Goal: Find specific page/section: Find specific page/section

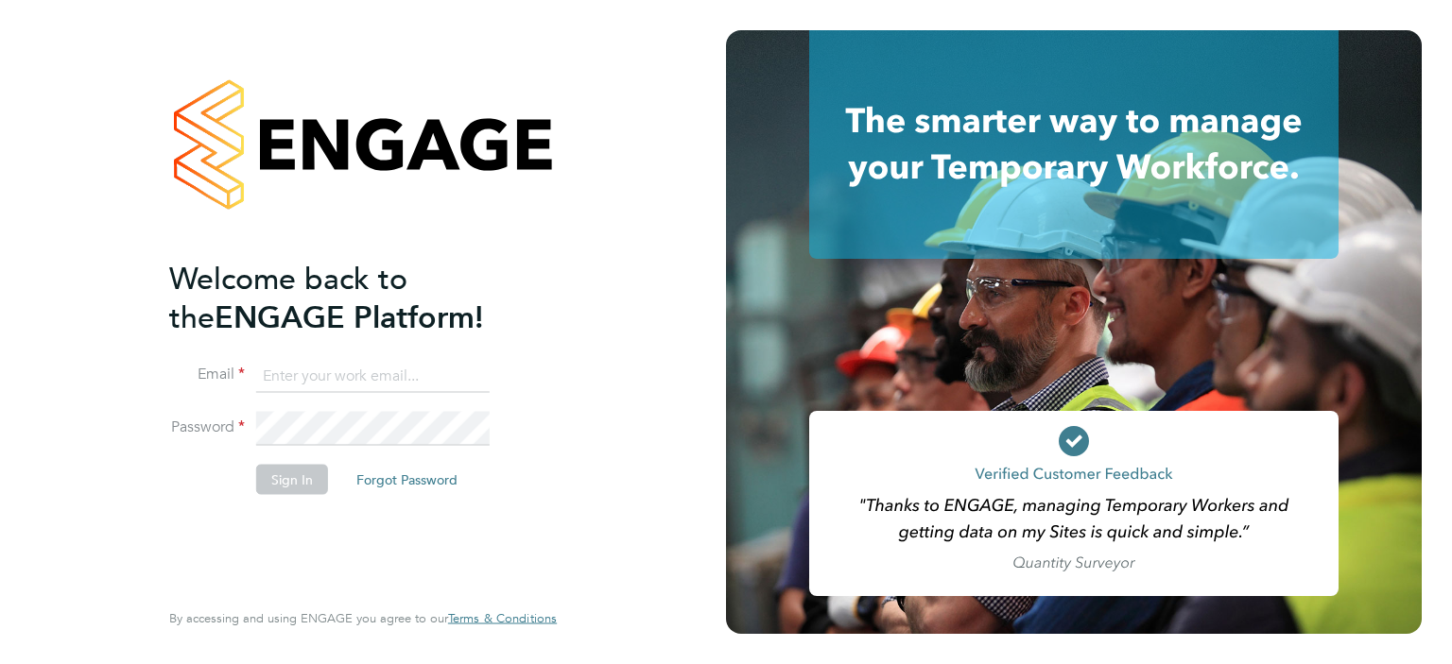
type input "michael.leslie@hmsworks.co.uk"
click at [265, 475] on button "Sign In" at bounding box center [292, 479] width 72 height 30
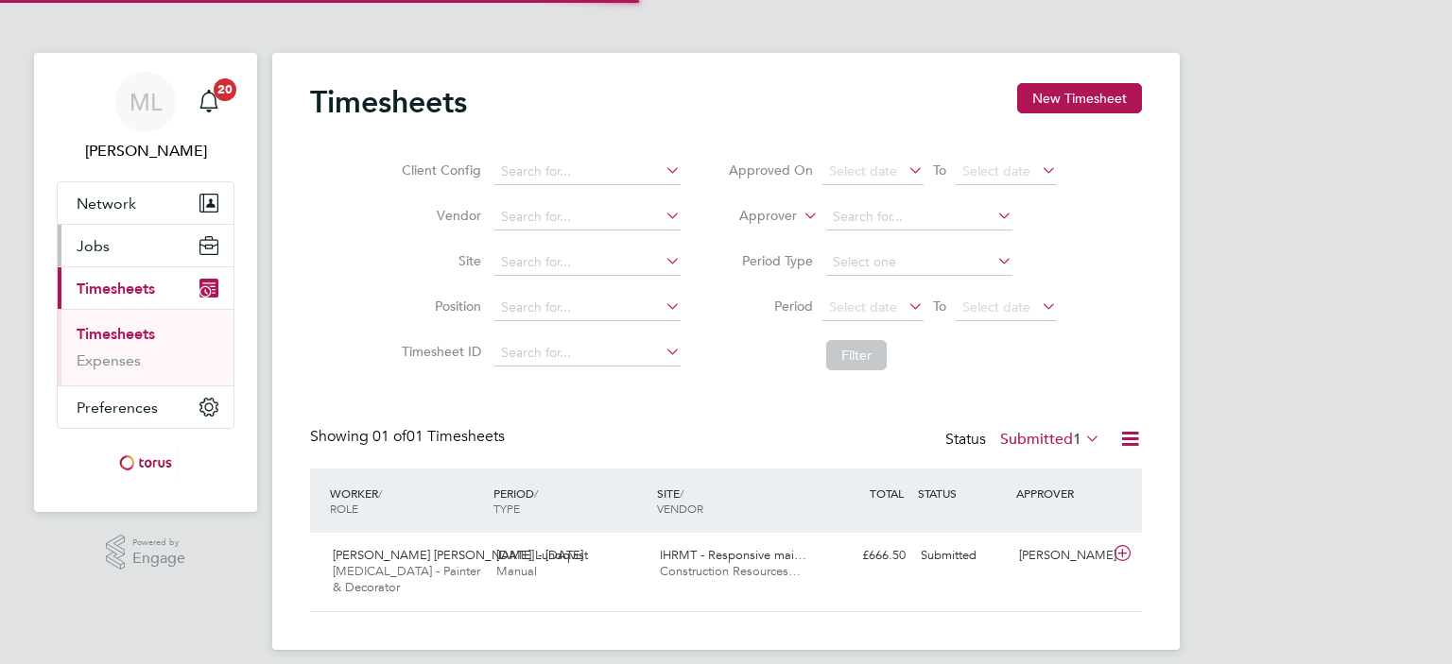
scroll to position [47, 164]
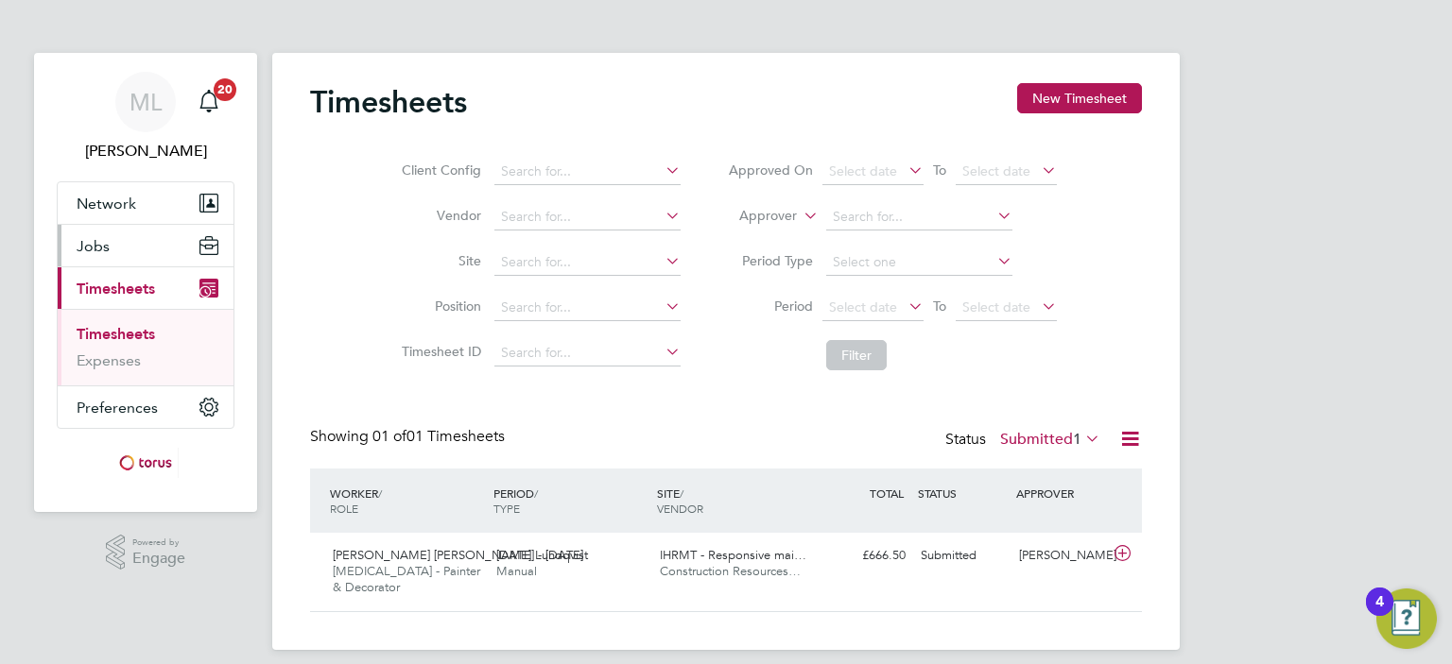
click at [104, 241] on span "Jobs" at bounding box center [93, 246] width 33 height 18
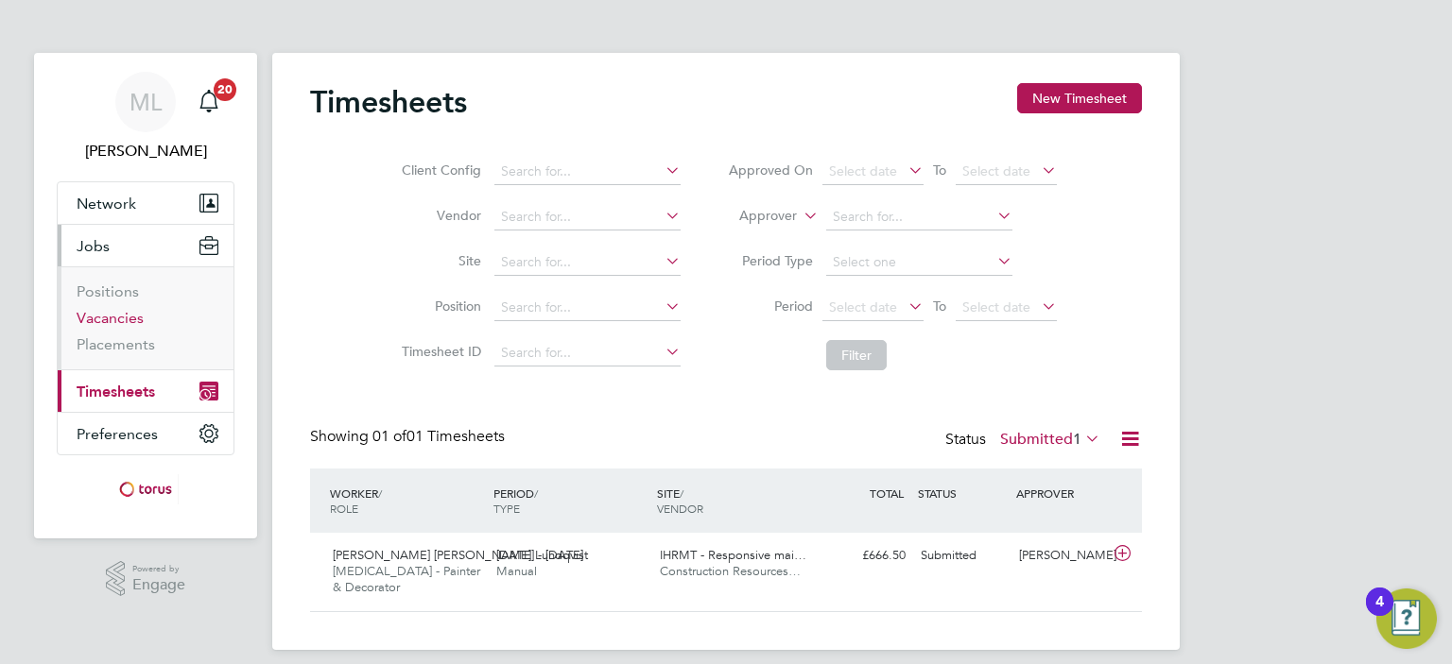
click at [106, 318] on link "Vacancies" at bounding box center [110, 318] width 67 height 18
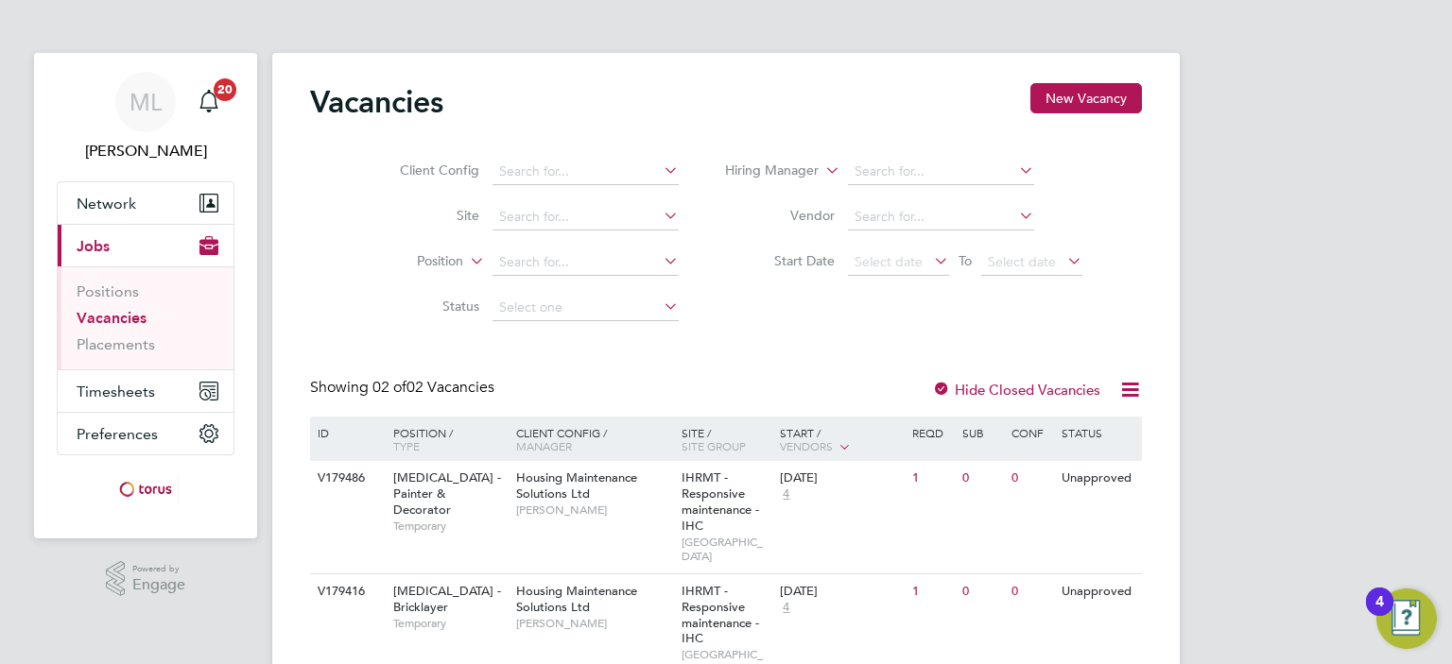
scroll to position [60, 0]
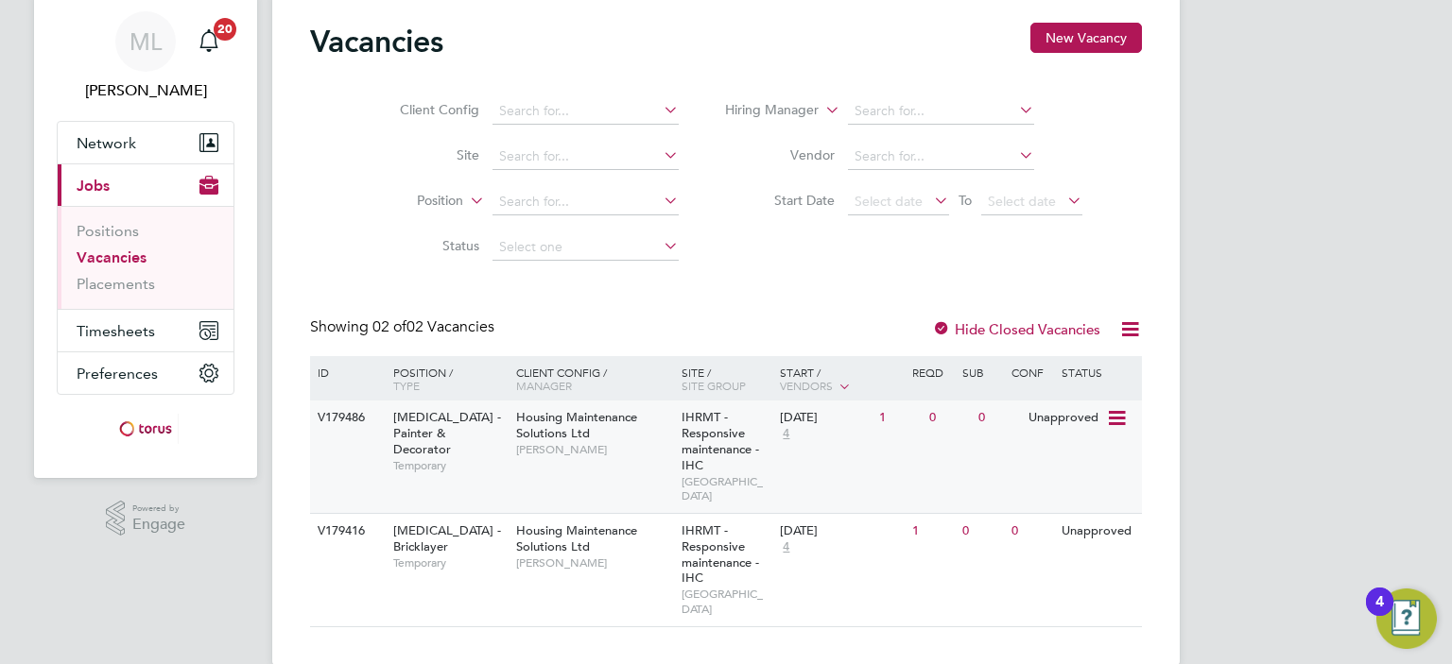
click at [1031, 429] on div "Unapproved" at bounding box center [1065, 418] width 82 height 35
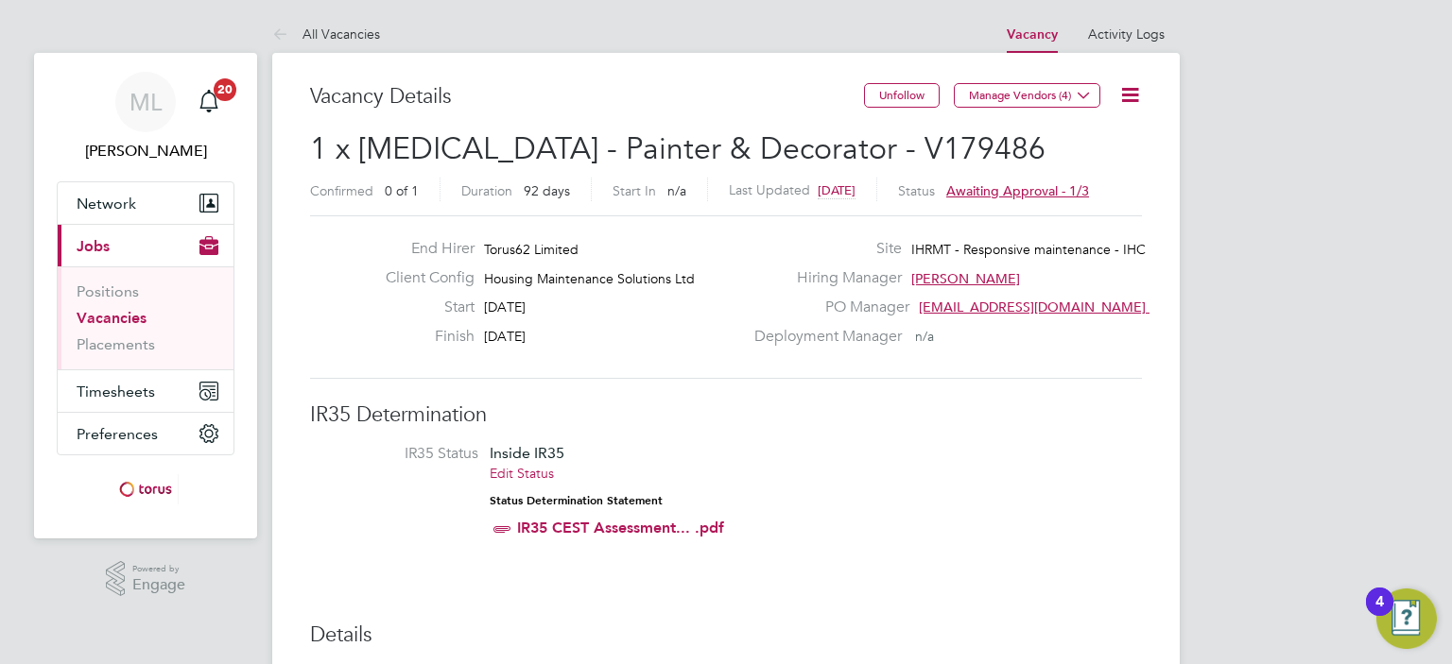
click at [1009, 194] on span "Awaiting approval - 1/3" at bounding box center [1017, 190] width 143 height 17
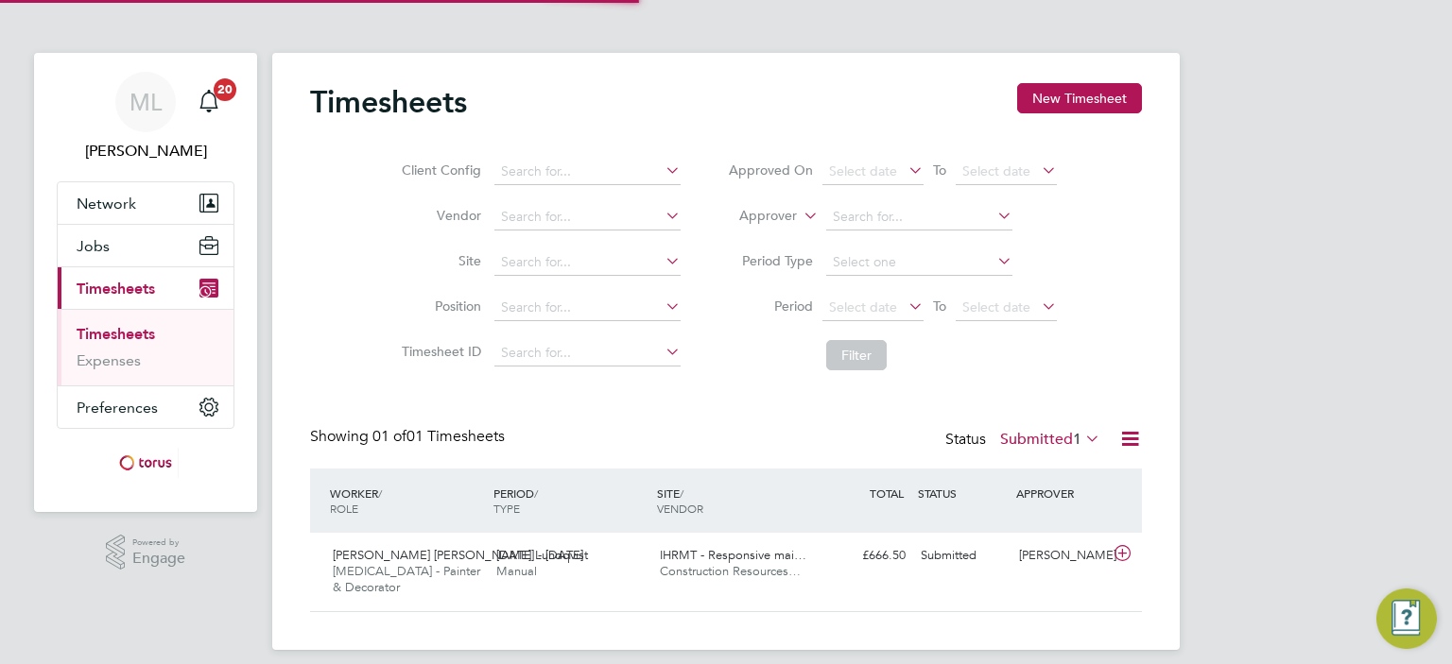
scroll to position [47, 164]
click at [106, 234] on button "Jobs" at bounding box center [146, 246] width 176 height 42
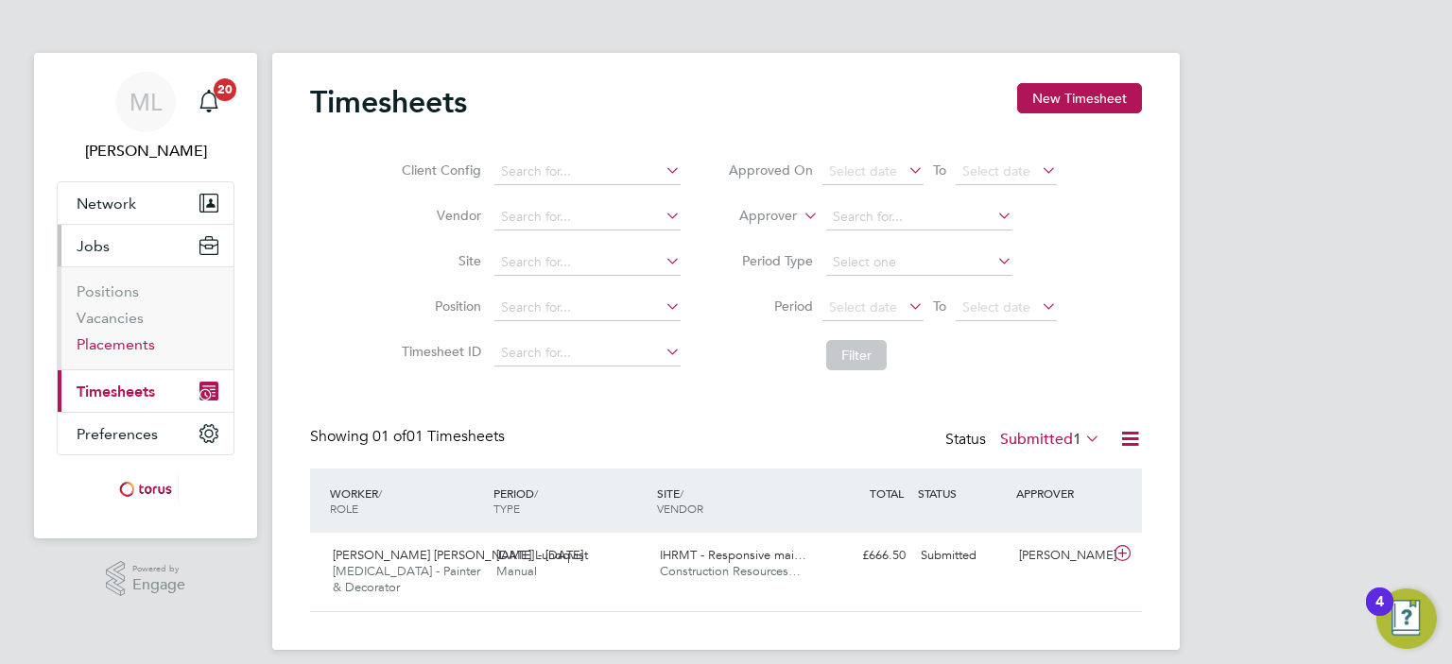
click at [125, 345] on link "Placements" at bounding box center [116, 345] width 78 height 18
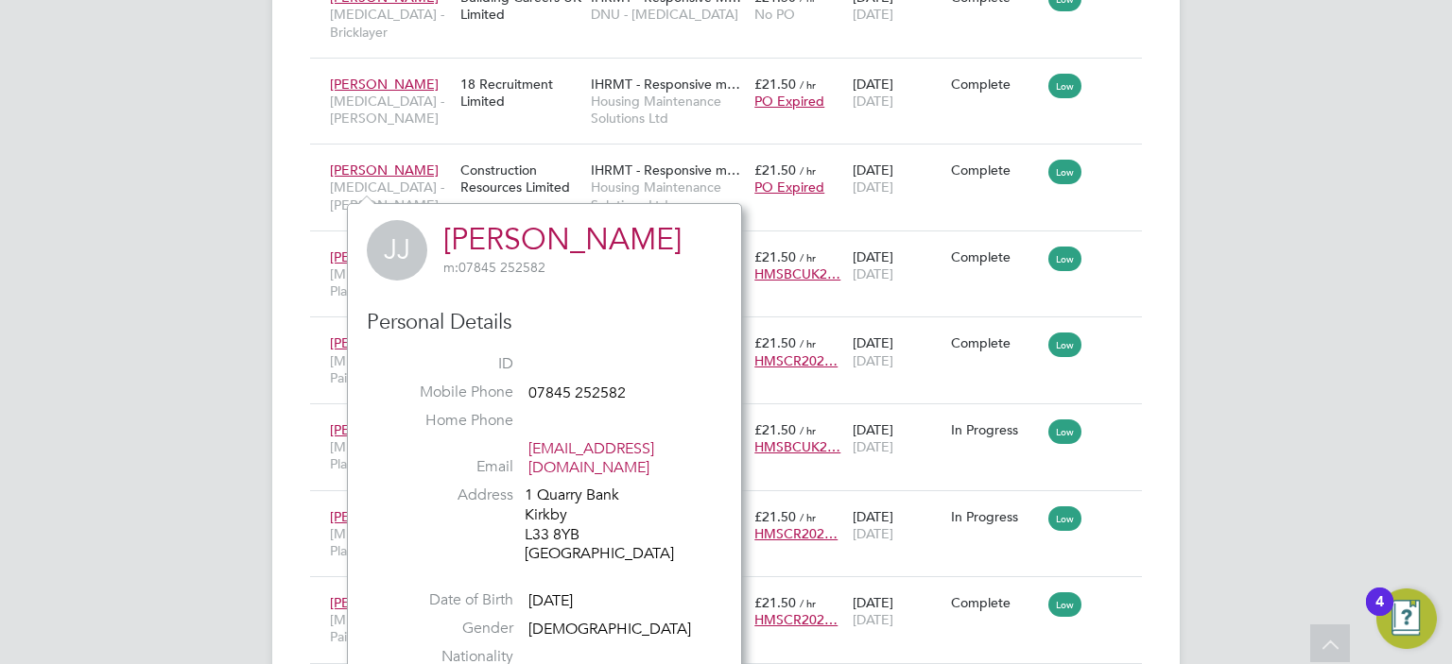
scroll to position [2494, 0]
